Goal: Find specific page/section

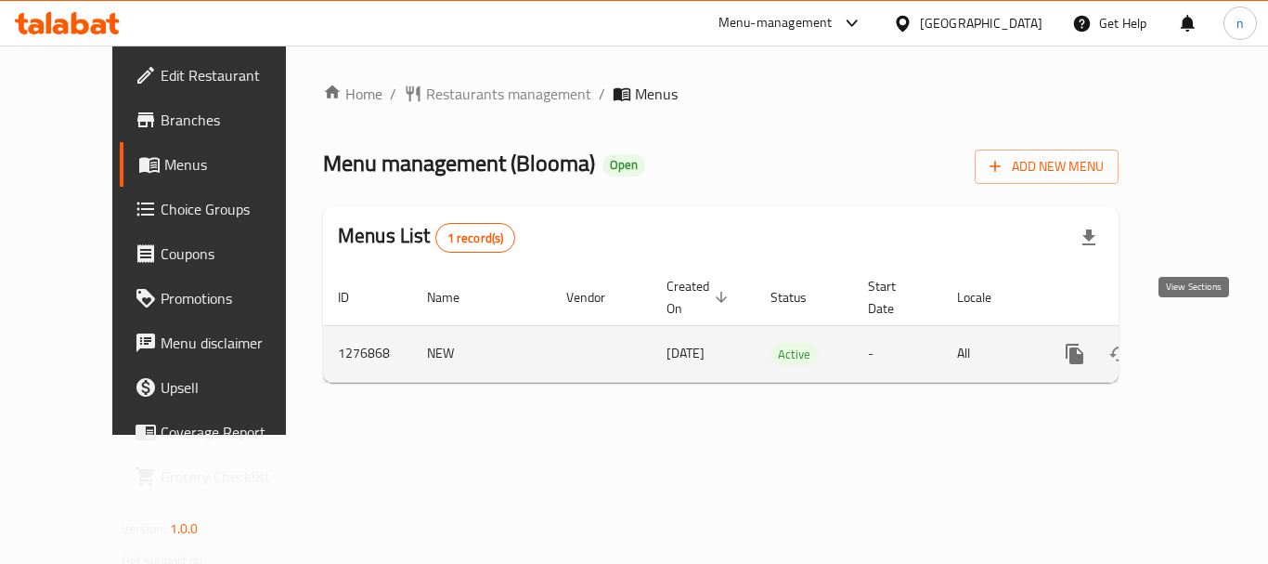
click at [1198, 343] on icon "enhanced table" at bounding box center [1209, 354] width 22 height 22
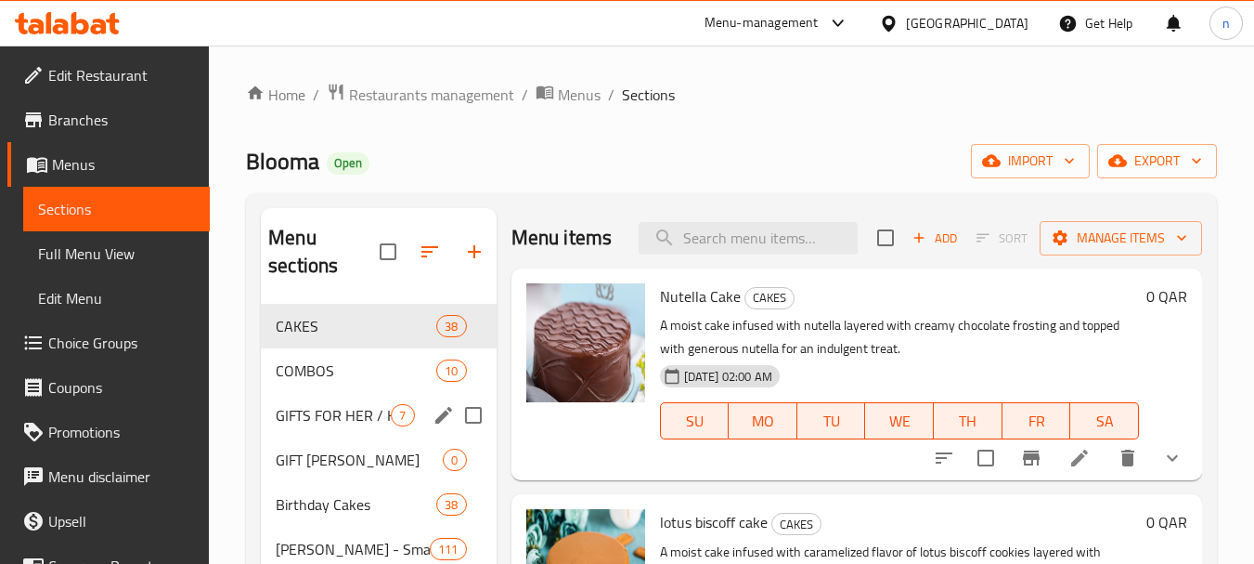
scroll to position [186, 0]
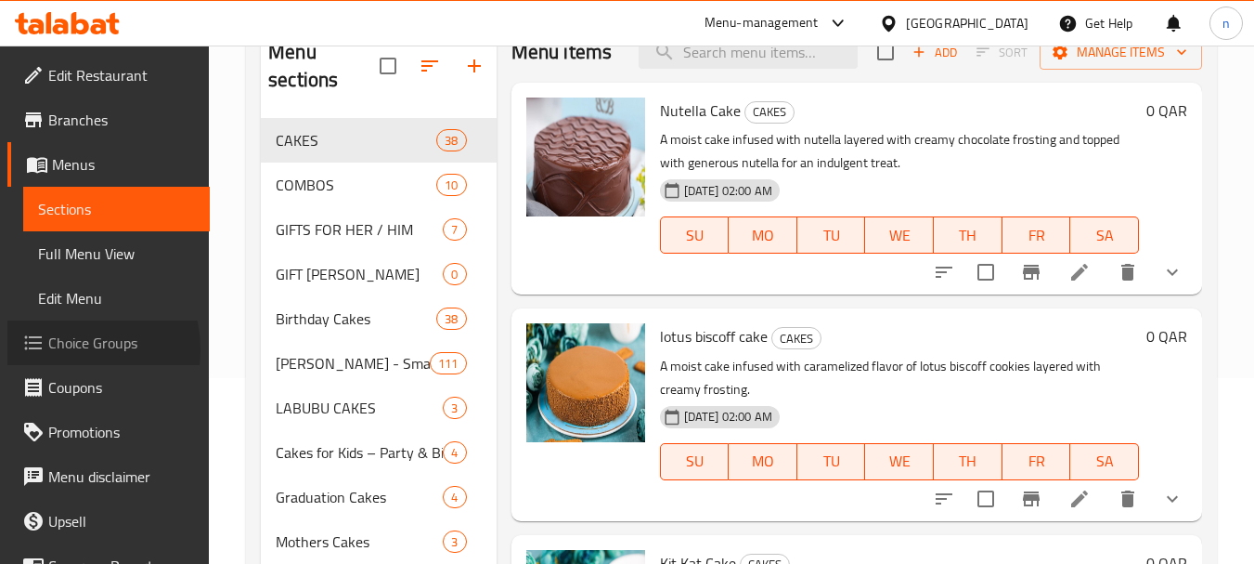
click at [70, 349] on span "Choice Groups" at bounding box center [121, 342] width 147 height 22
